Goal: Find contact information: Find contact information

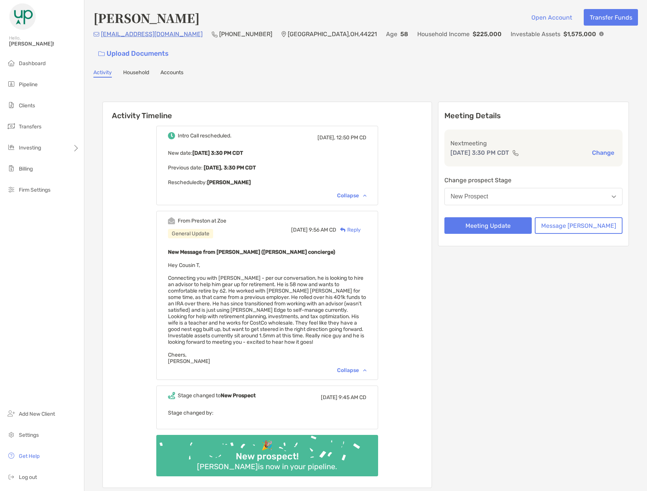
scroll to position [8, 0]
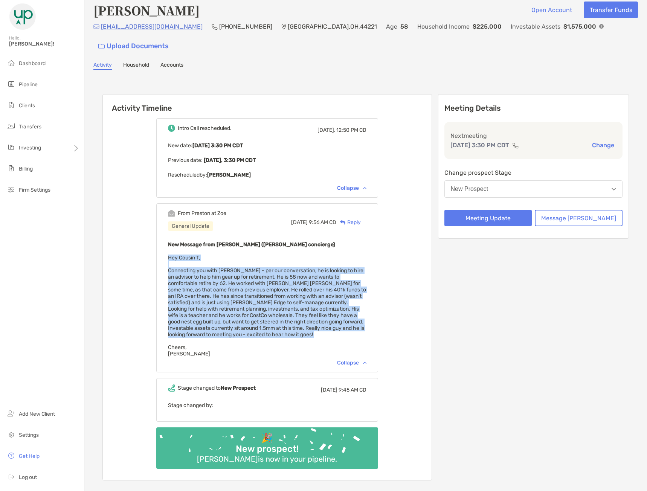
drag, startPoint x: 181, startPoint y: 235, endPoint x: 272, endPoint y: 324, distance: 127.6
click at [272, 324] on div "New Message from [PERSON_NAME] ([PERSON_NAME] concierge) Hey Cousin T, Connecti…" at bounding box center [267, 298] width 198 height 117
click at [274, 323] on div "New Message from [PERSON_NAME] ([PERSON_NAME] concierge) Hey Cousin T, Connecti…" at bounding box center [267, 298] width 198 height 117
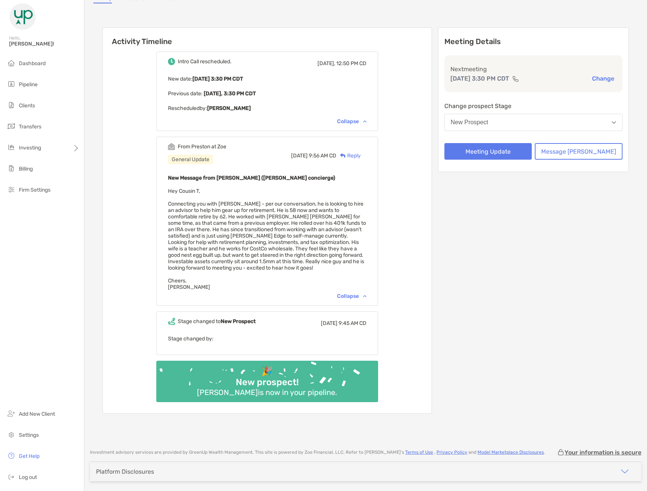
scroll to position [84, 0]
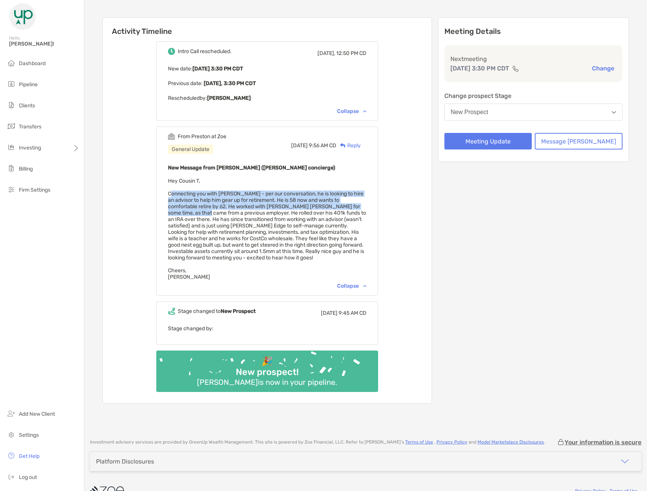
drag, startPoint x: 180, startPoint y: 176, endPoint x: 232, endPoint y: 205, distance: 59.7
click at [231, 204] on span "Hey Cousin T, Connecting you with [PERSON_NAME] - per our conversation, he is l…" at bounding box center [267, 229] width 198 height 102
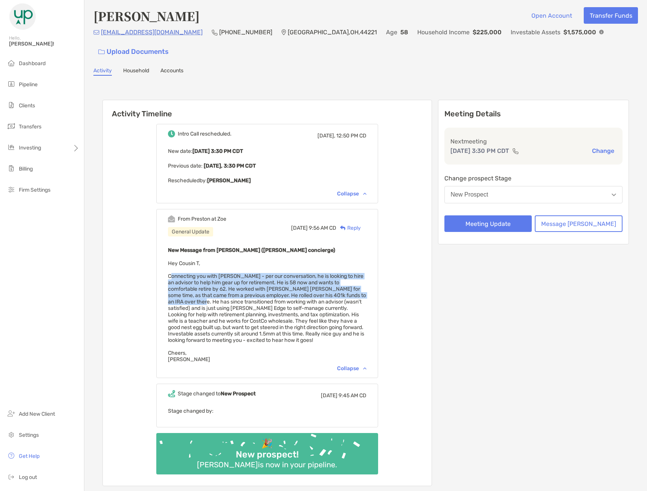
scroll to position [0, 0]
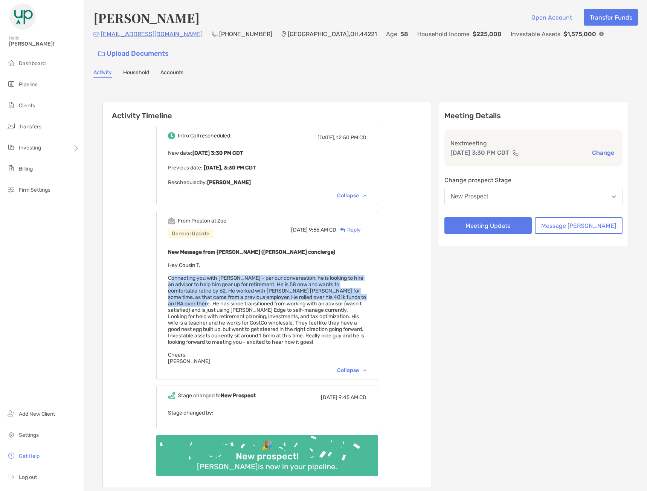
drag, startPoint x: 191, startPoint y: 15, endPoint x: 78, endPoint y: 16, distance: 113.0
click at [78, 16] on div "Hello, [PERSON_NAME]! Dashboard Pipeline Clients Transfers Investing Billing Fi…" at bounding box center [323, 245] width 647 height 491
click at [108, 19] on h4 "[PERSON_NAME]" at bounding box center [146, 17] width 106 height 17
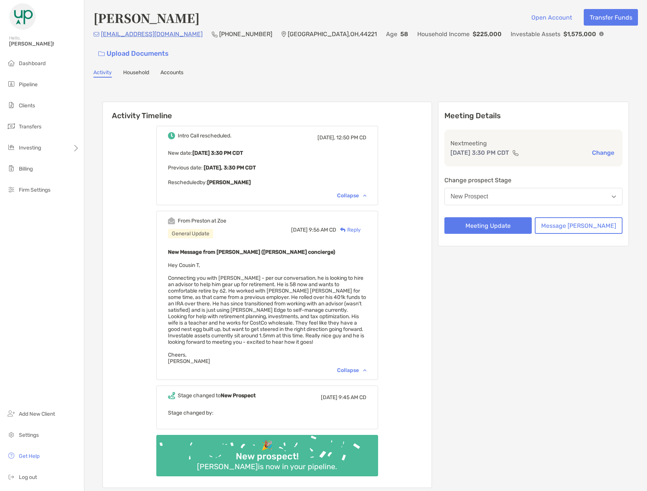
drag, startPoint x: 98, startPoint y: 19, endPoint x: 195, endPoint y: 16, distance: 97.6
click at [195, 16] on div "[PERSON_NAME] Open Account Transfer Funds [EMAIL_ADDRESS][DOMAIN_NAME] [PHONE_N…" at bounding box center [365, 257] width 563 height 515
drag, startPoint x: 314, startPoint y: 40, endPoint x: 240, endPoint y: 40, distance: 74.2
click at [240, 40] on div "[EMAIL_ADDRESS][DOMAIN_NAME] [PHONE_NUMBER] [GEOGRAPHIC_DATA] Age [DEMOGRAPHIC_…" at bounding box center [365, 45] width 544 height 32
drag, startPoint x: 237, startPoint y: 38, endPoint x: 243, endPoint y: 38, distance: 6.4
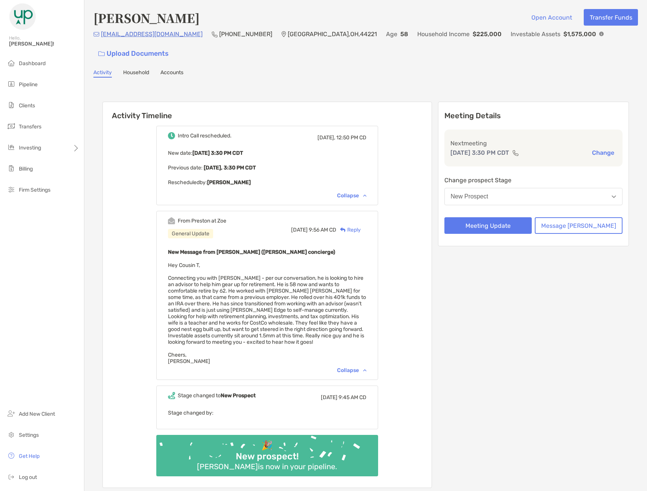
click at [281, 38] on div "[GEOGRAPHIC_DATA] , [GEOGRAPHIC_DATA] , 44221" at bounding box center [329, 33] width 96 height 9
click at [622, 275] on div "Meeting Details Next meeting [DATE] 3:30 PM CDT Change Change prospect Stage Ne…" at bounding box center [533, 295] width 191 height 386
